Goal: Information Seeking & Learning: Learn about a topic

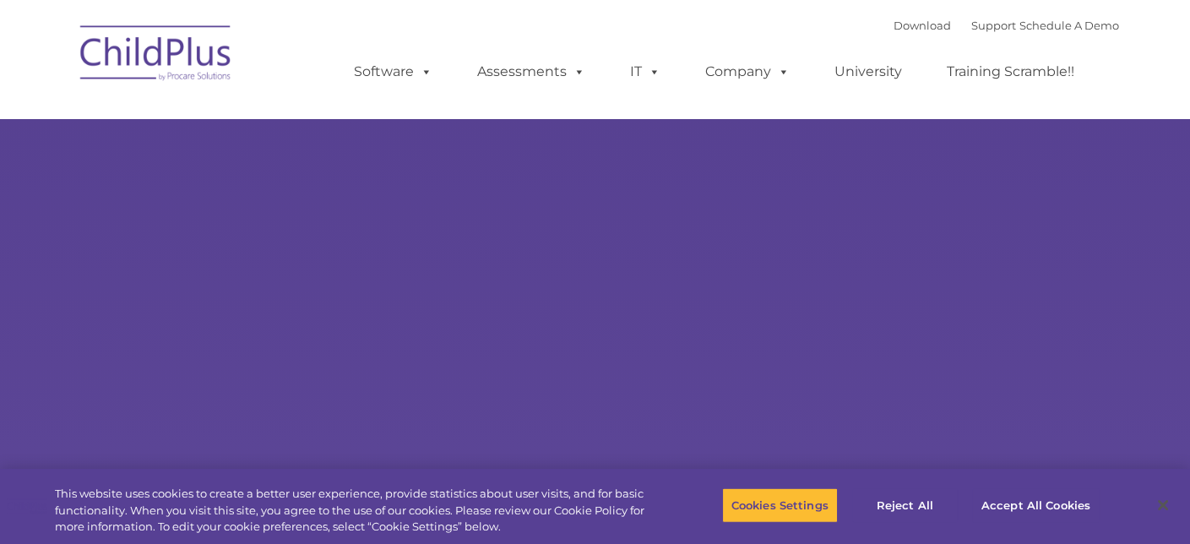
select select "MEDIUM"
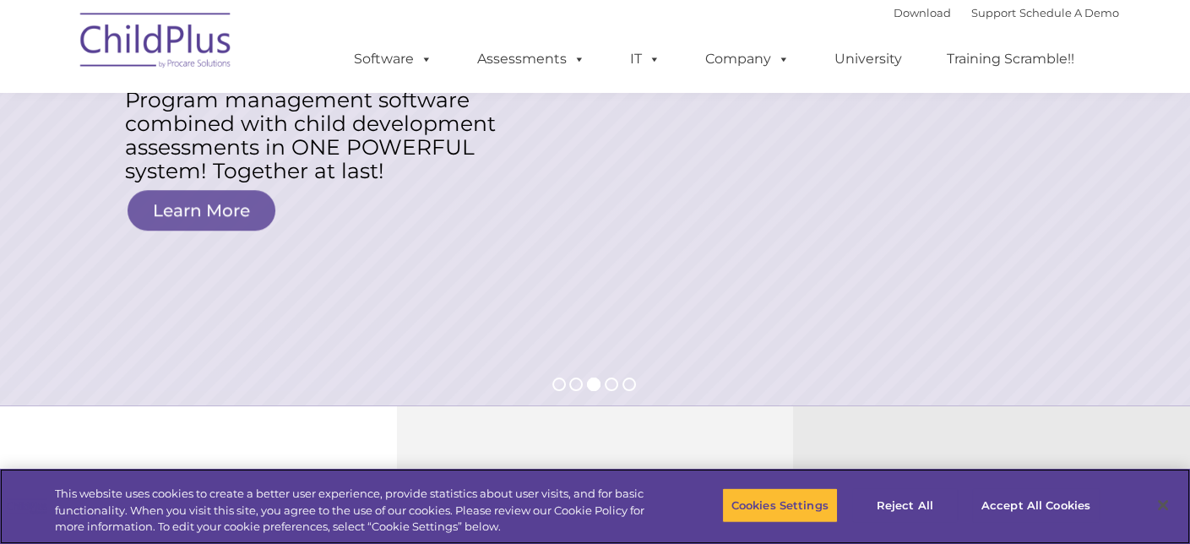
scroll to position [84, 0]
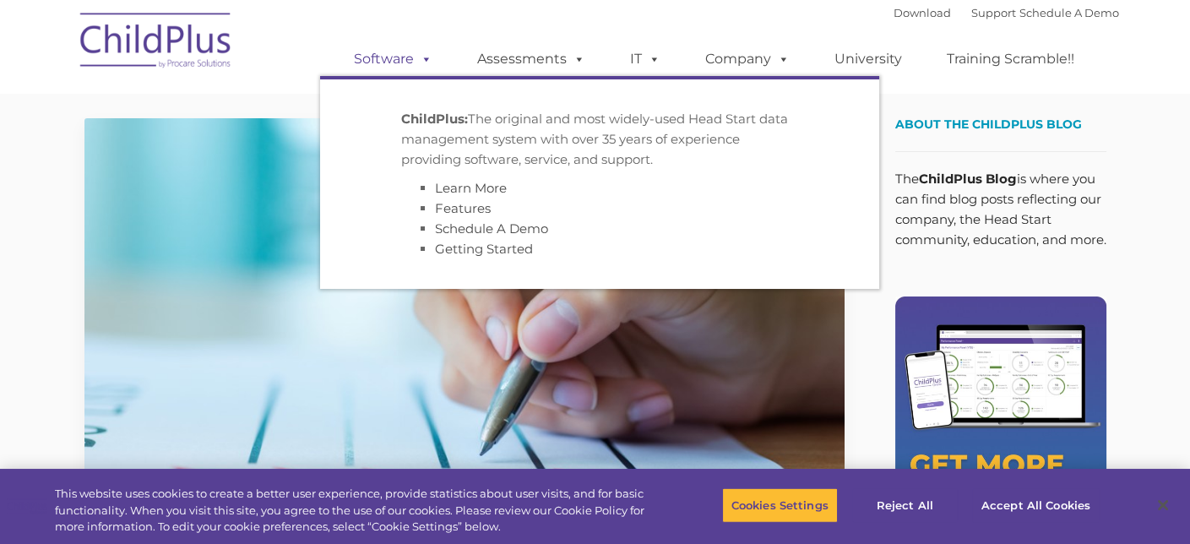
click at [395, 62] on link "Software" at bounding box center [393, 59] width 112 height 34
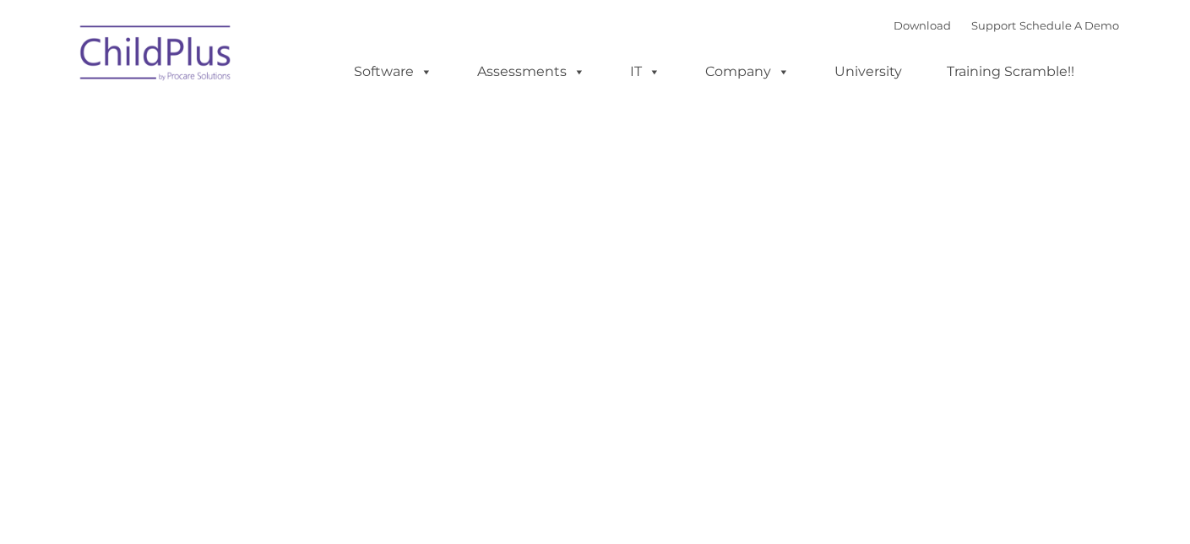
type input ""
